Goal: Information Seeking & Learning: Find contact information

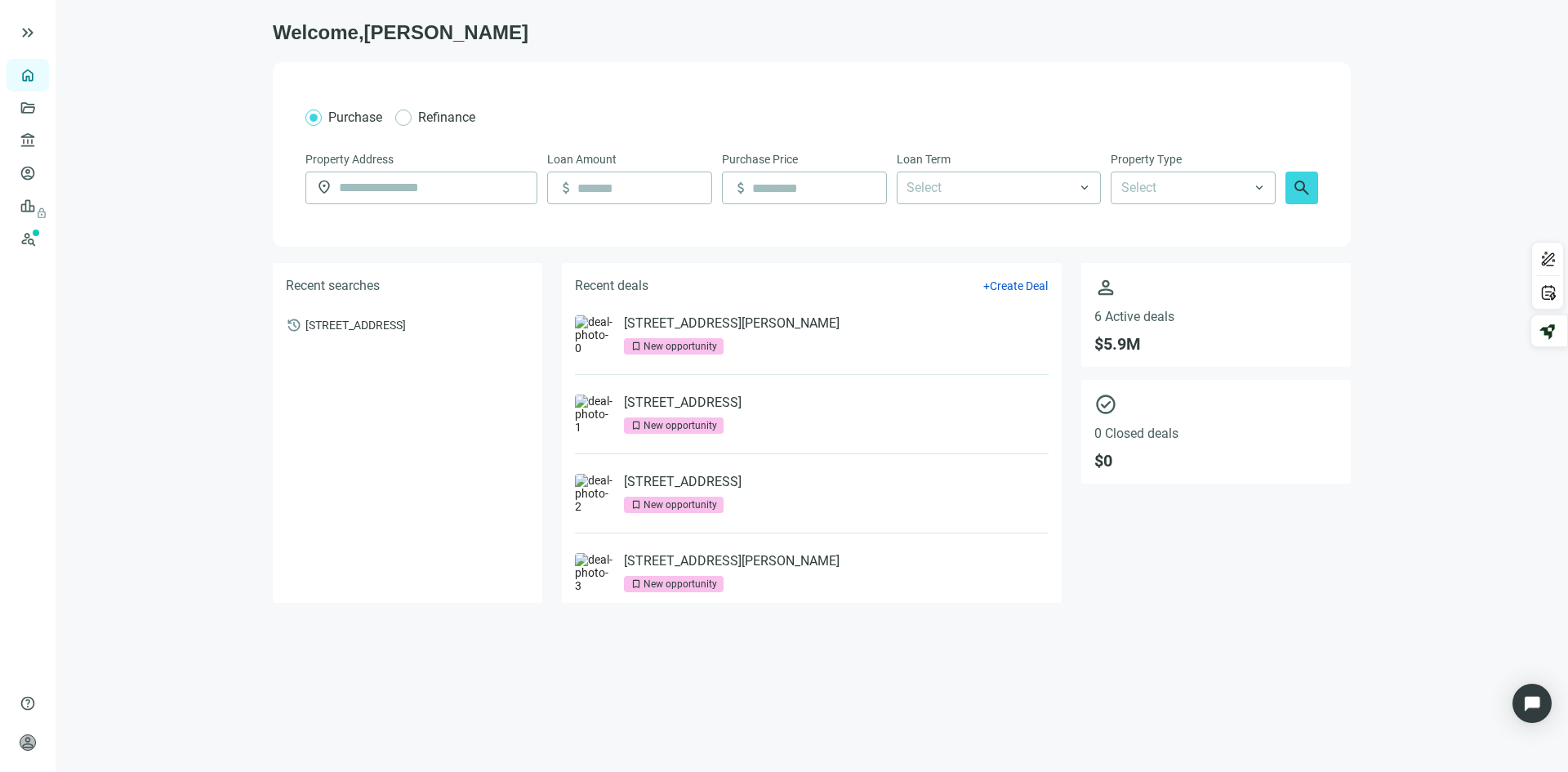
click at [674, 336] on div "[STREET_ADDRESS][PERSON_NAME] bookmark New opportunity" at bounding box center [731, 334] width 215 height 39
click at [672, 325] on link "[STREET_ADDRESS][PERSON_NAME]" at bounding box center [731, 323] width 215 height 16
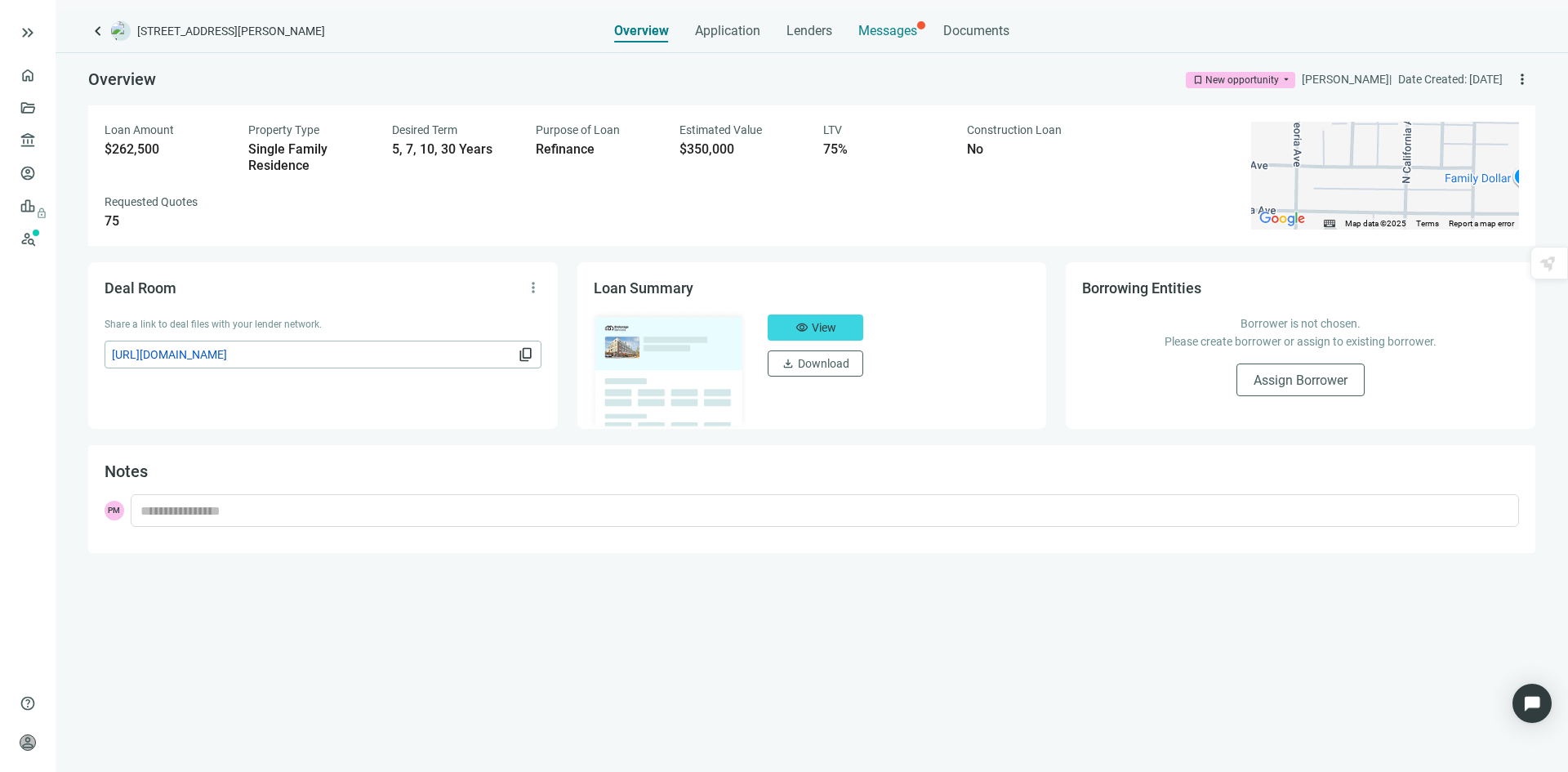
click at [898, 24] on span "Messages" at bounding box center [888, 30] width 59 height 15
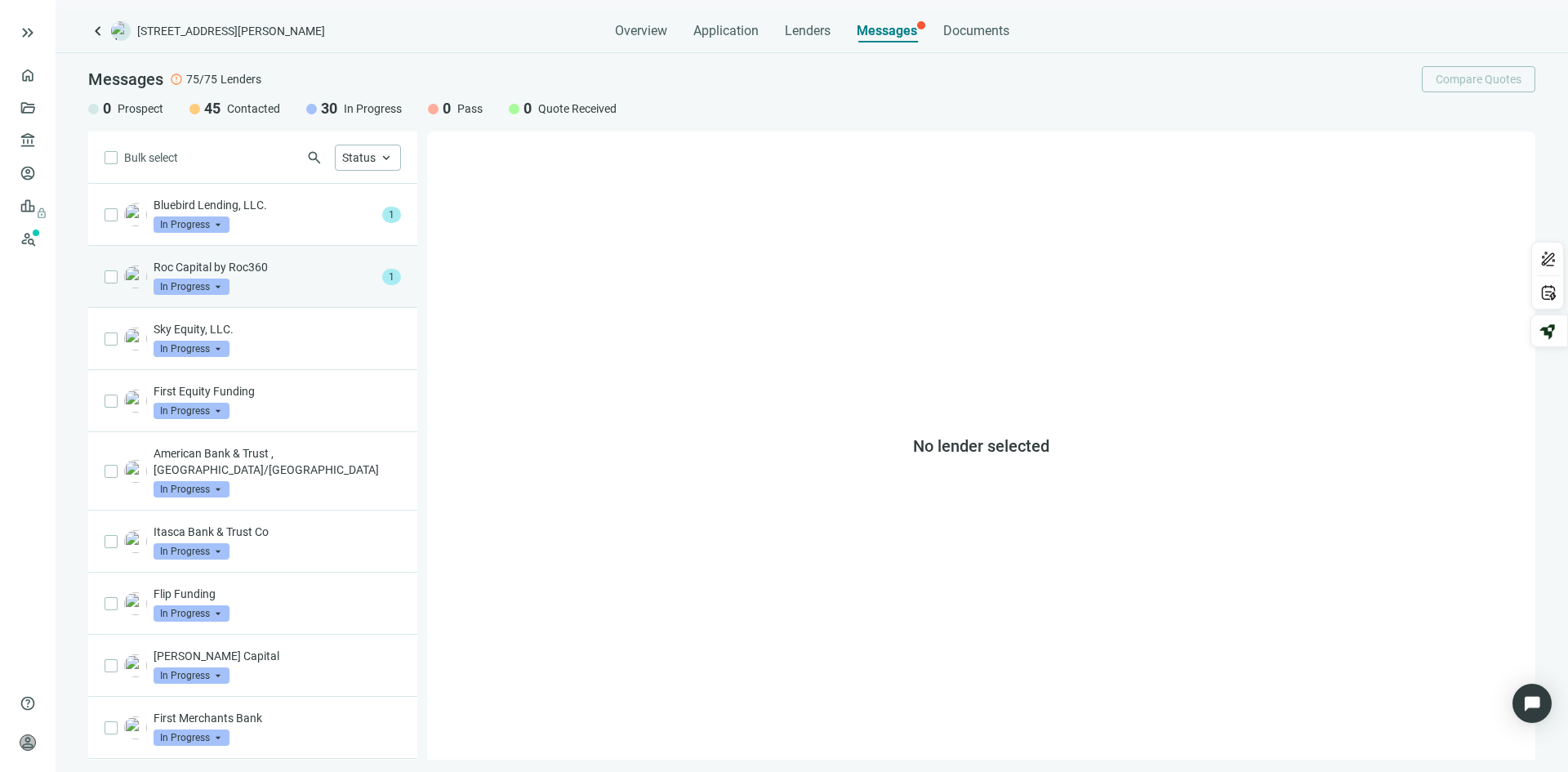
click at [276, 278] on div "Roc Capital by Roc360 In Progress arrow_drop_down" at bounding box center [264, 277] width 222 height 36
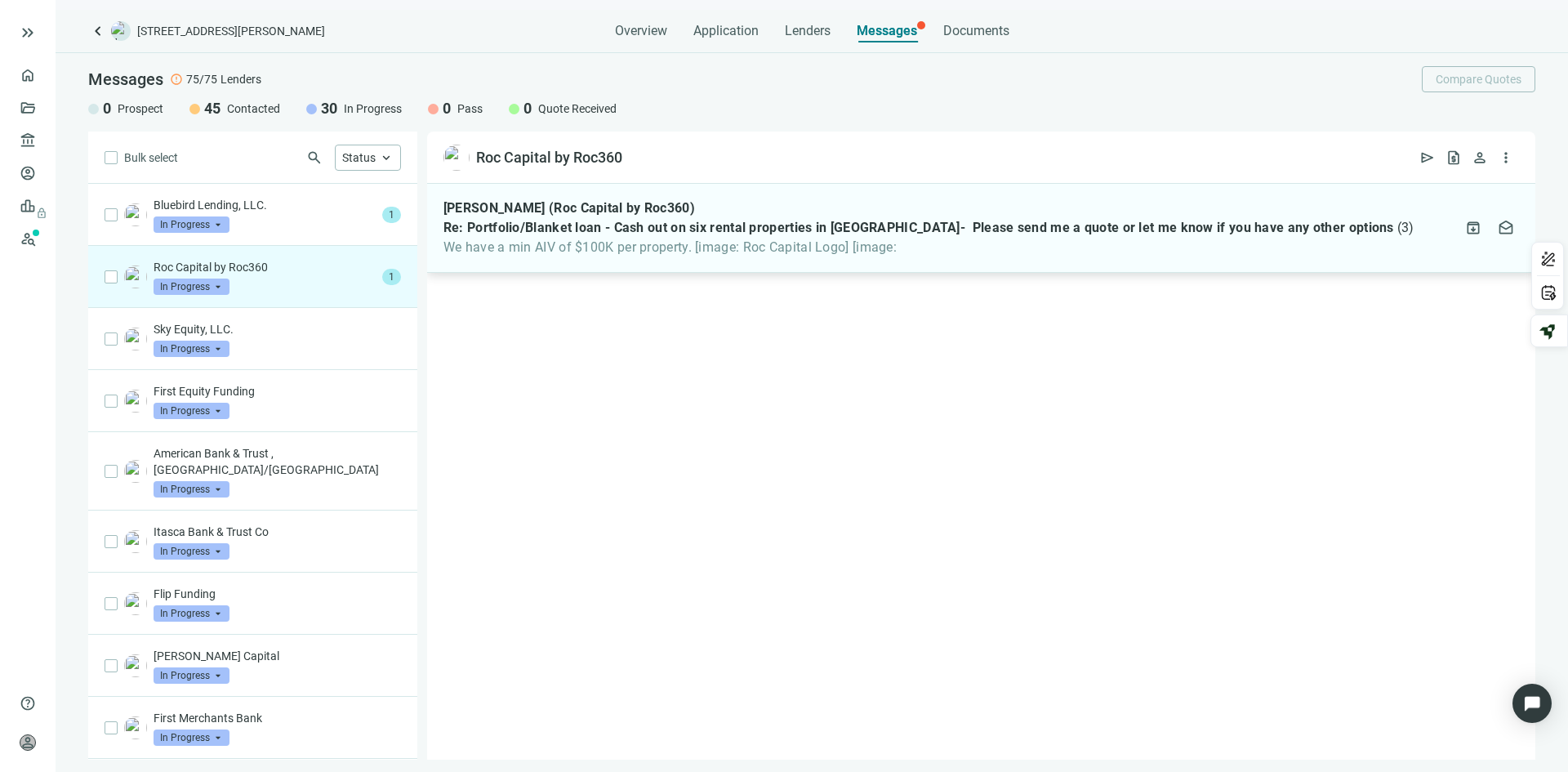
click at [582, 247] on span "We have a min AIV of $100K per property. [image: Roc Capital Logo] [image:" at bounding box center [929, 247] width 971 height 16
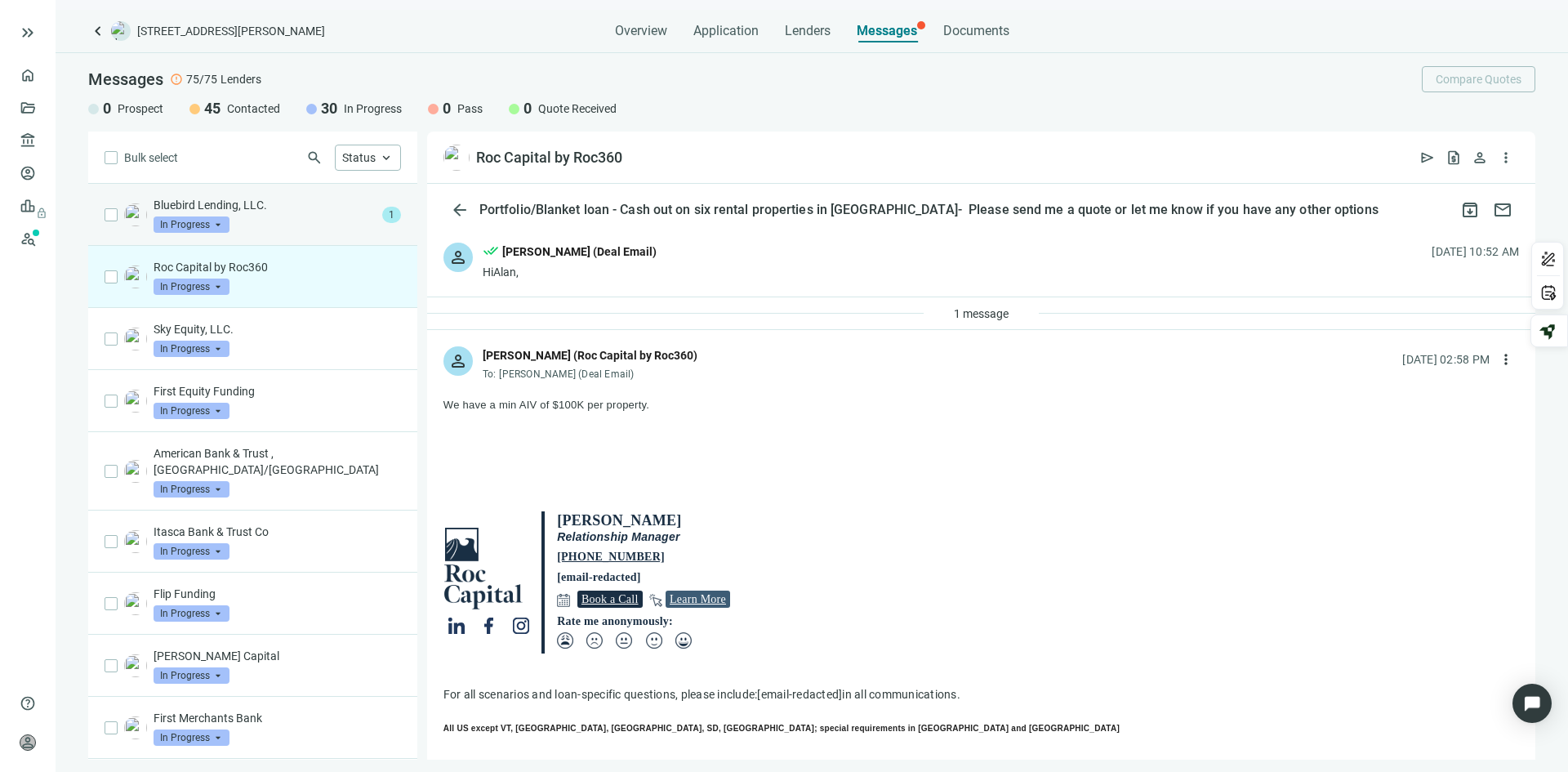
click at [290, 213] on div "Bluebird Lending, LLC. In Progress arrow_drop_down" at bounding box center [264, 215] width 222 height 36
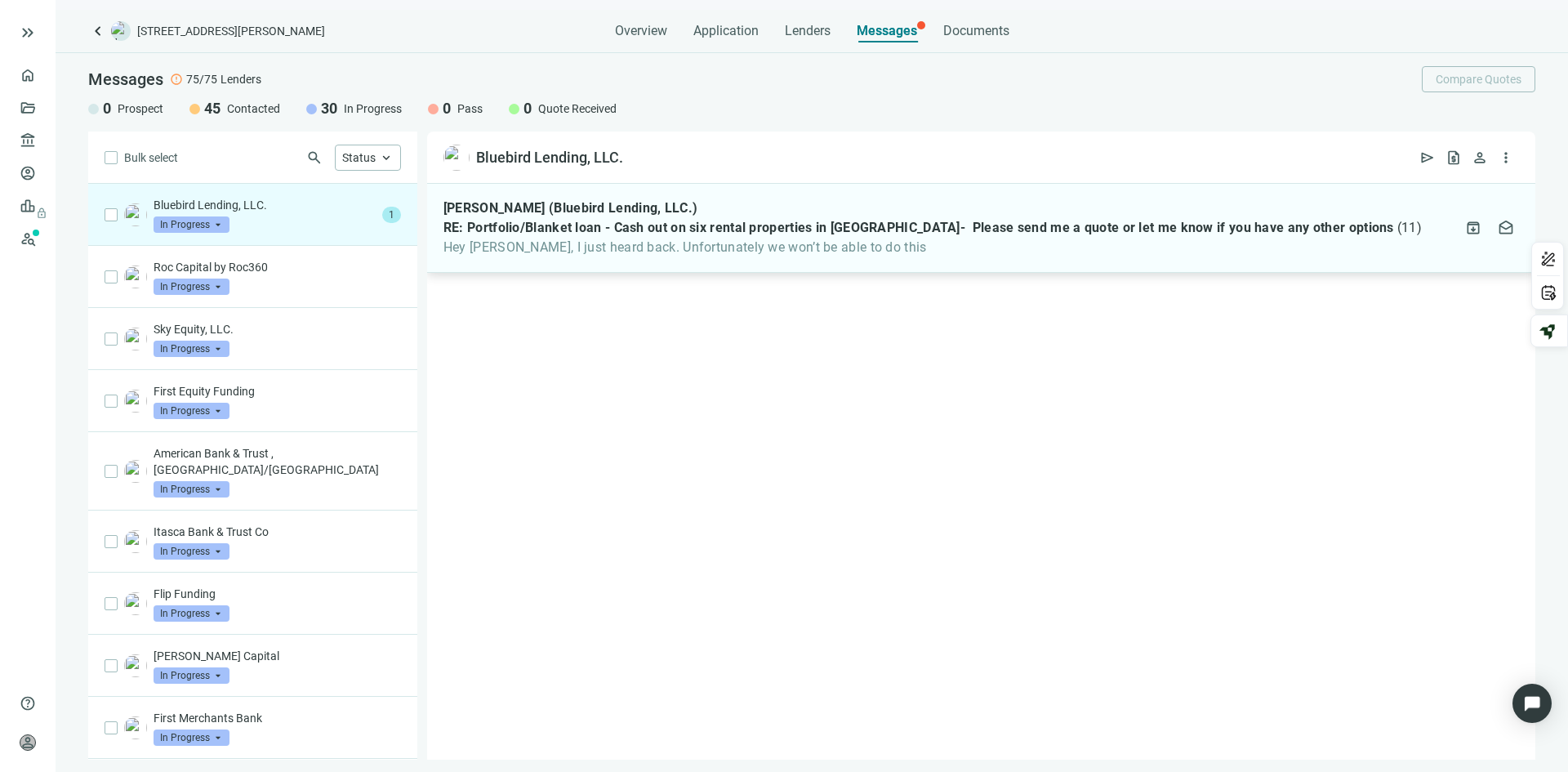
click at [576, 224] on span "RE: Portfolio/Blanket loan - Cash out on six rental properties in [GEOGRAPHIC_D…" at bounding box center [919, 227] width 951 height 16
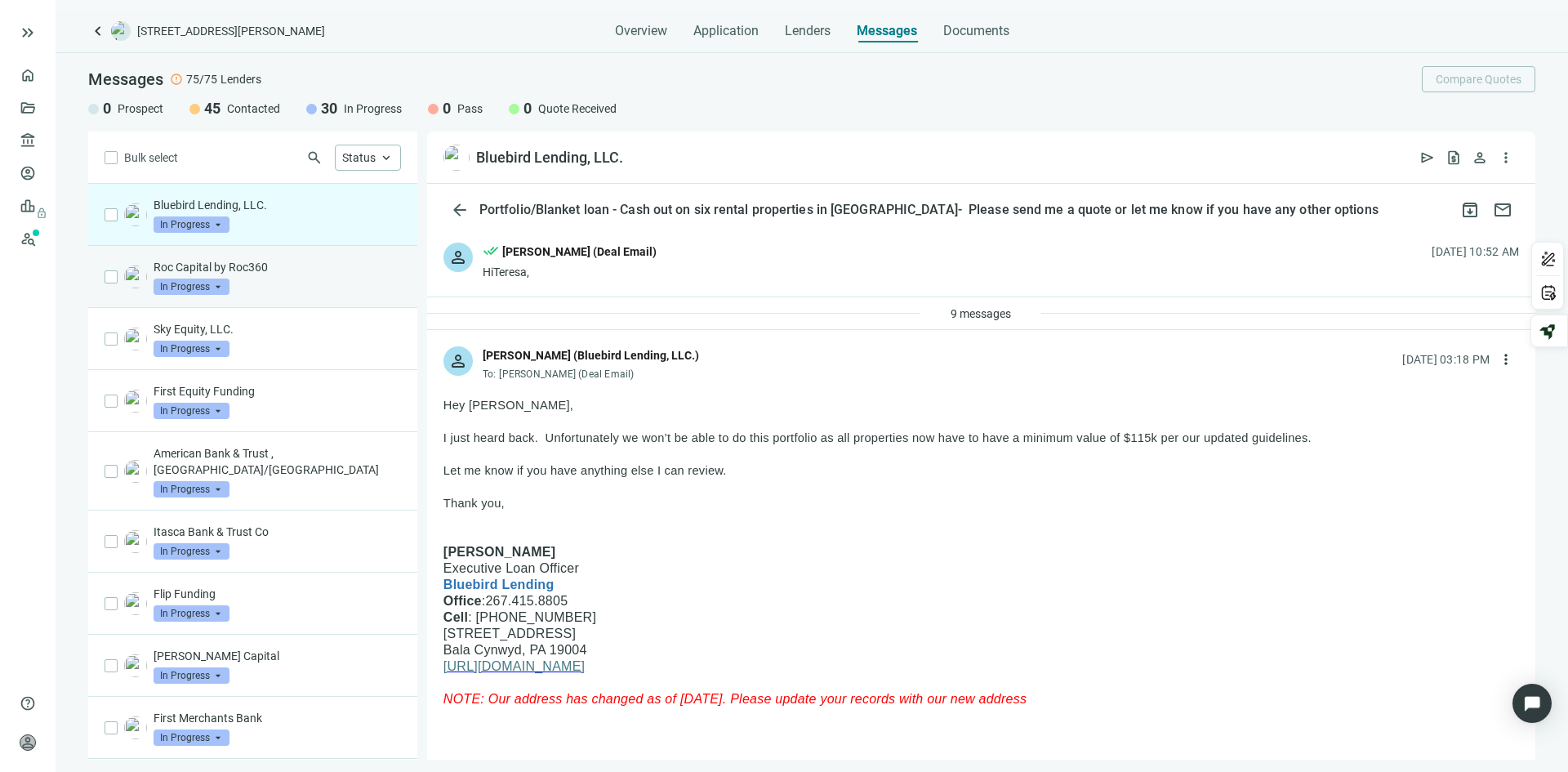
click at [306, 272] on p "Roc Capital by Roc360" at bounding box center [277, 267] width 247 height 16
